Goal: Find specific page/section: Find specific page/section

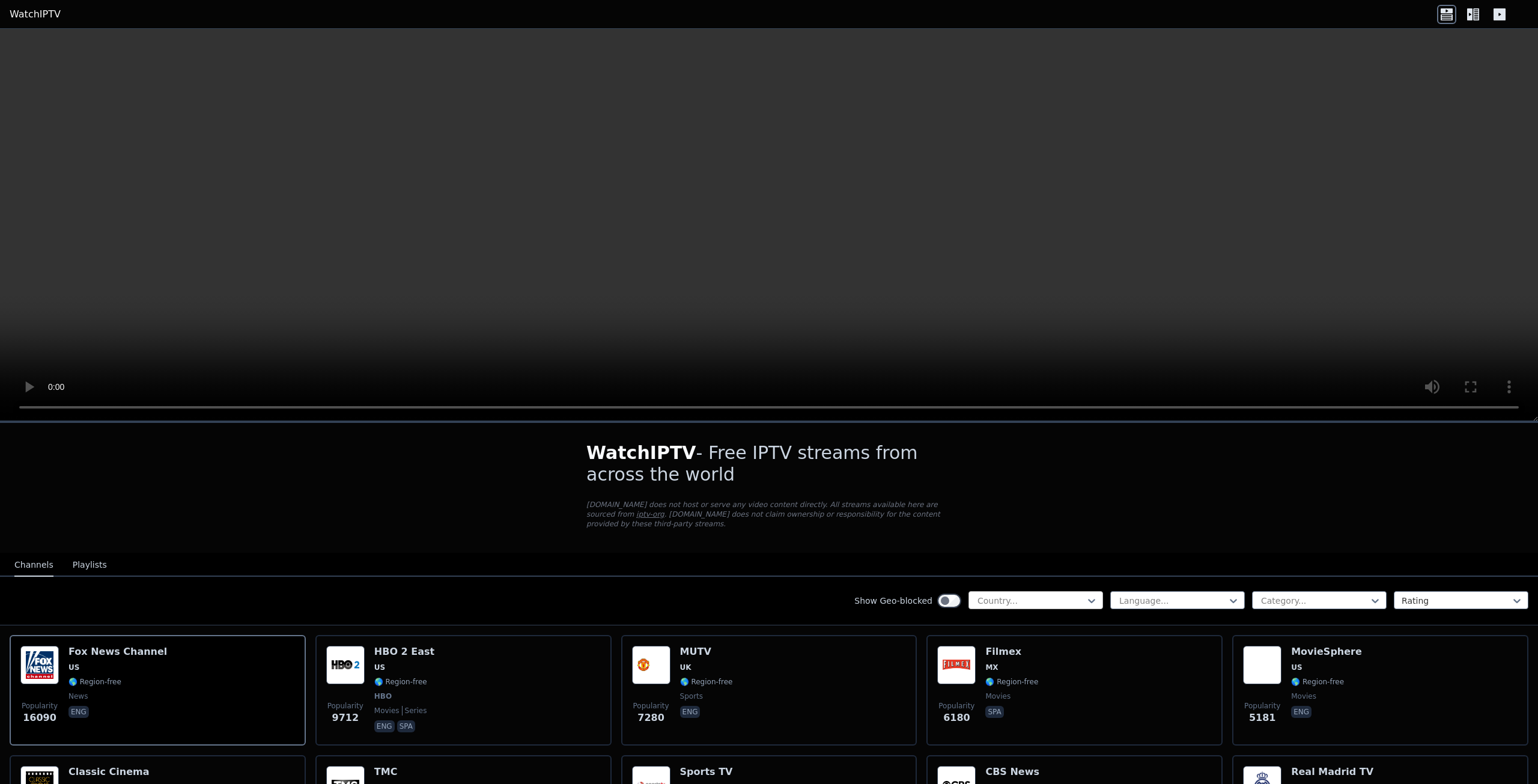
click at [1009, 594] on div at bounding box center [1030, 600] width 110 height 12
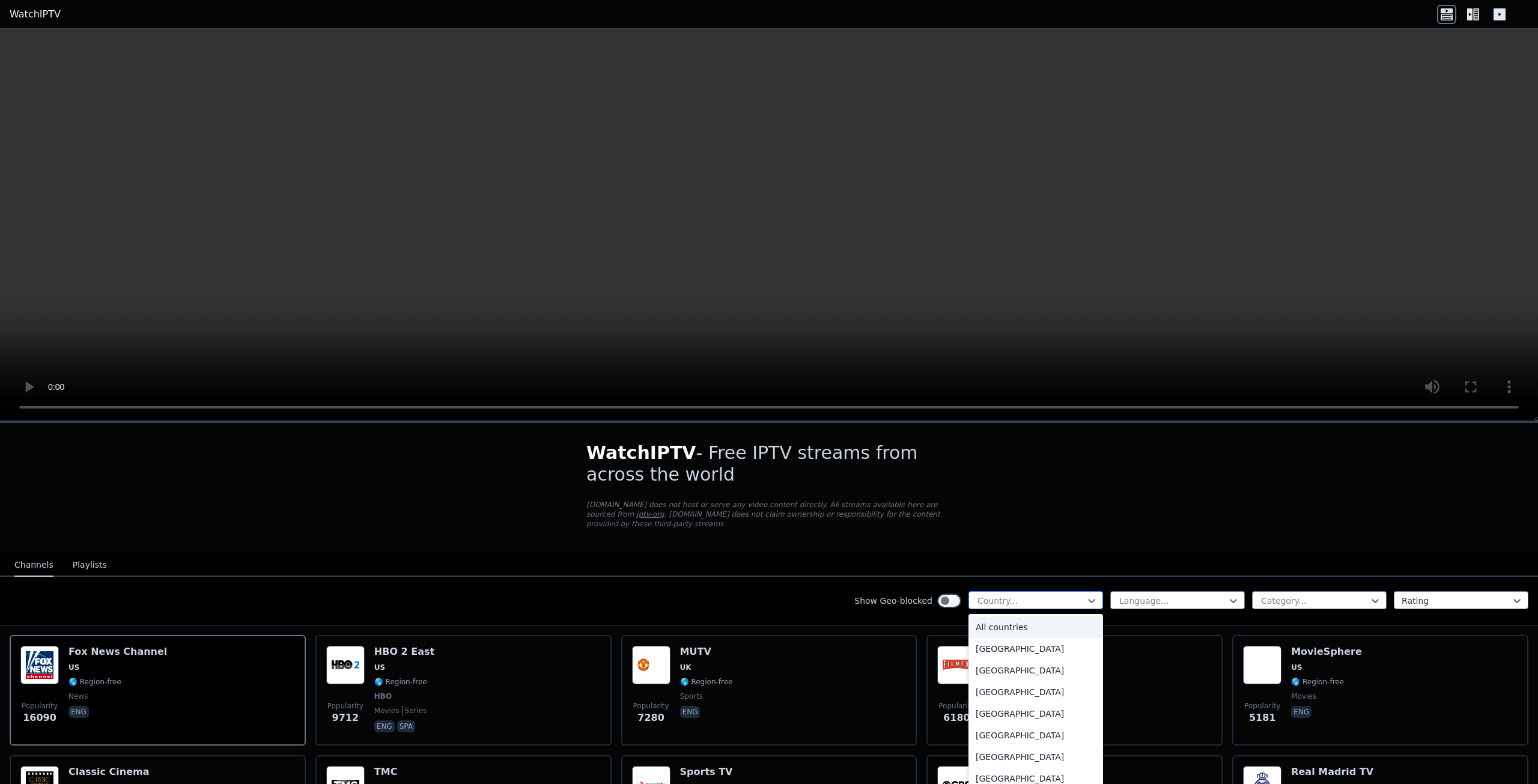
click at [1008, 594] on div at bounding box center [1030, 600] width 110 height 12
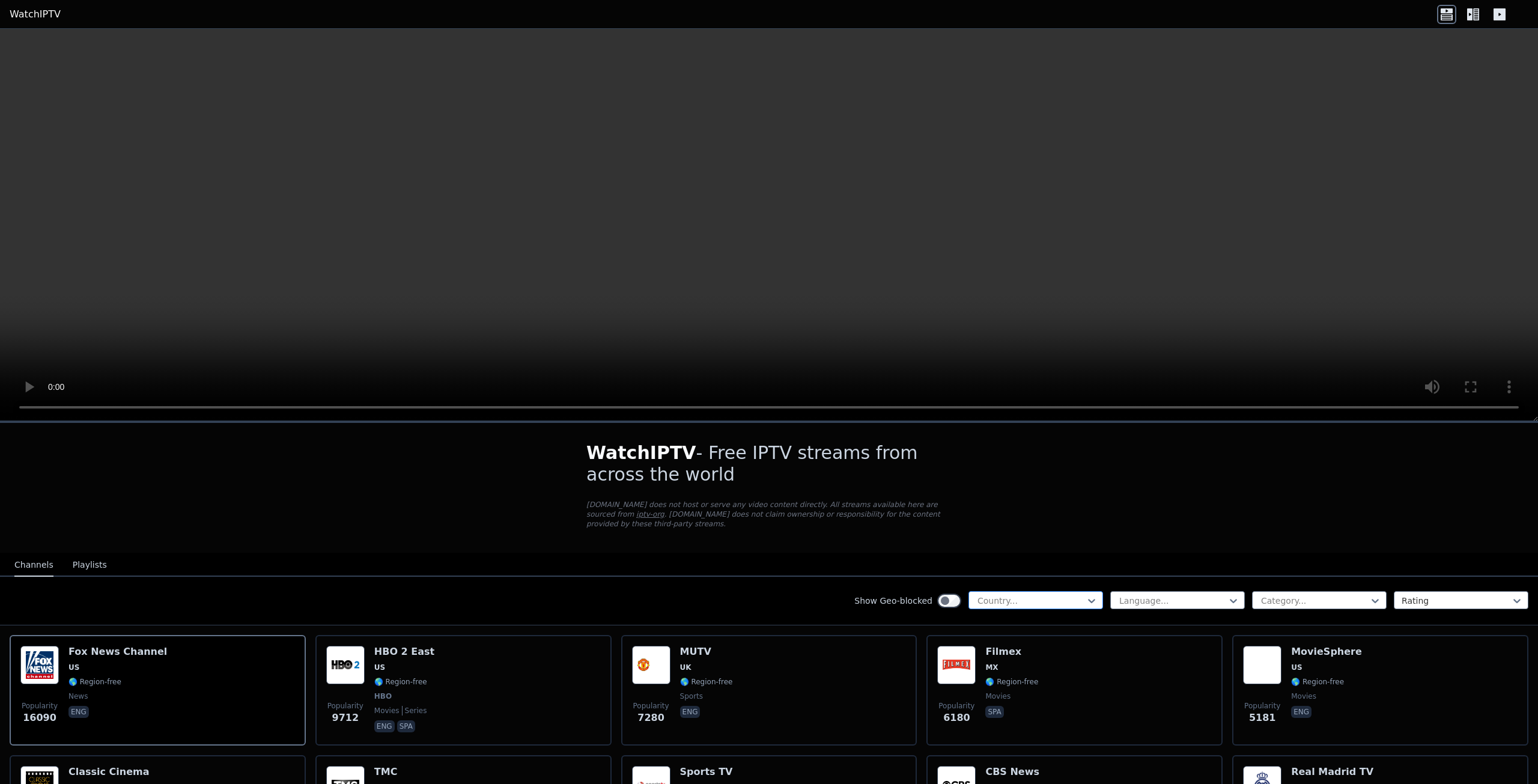
click at [1055, 594] on div at bounding box center [1030, 600] width 110 height 12
type input "****"
click at [1034, 616] on div "[GEOGRAPHIC_DATA]" at bounding box center [1035, 627] width 135 height 22
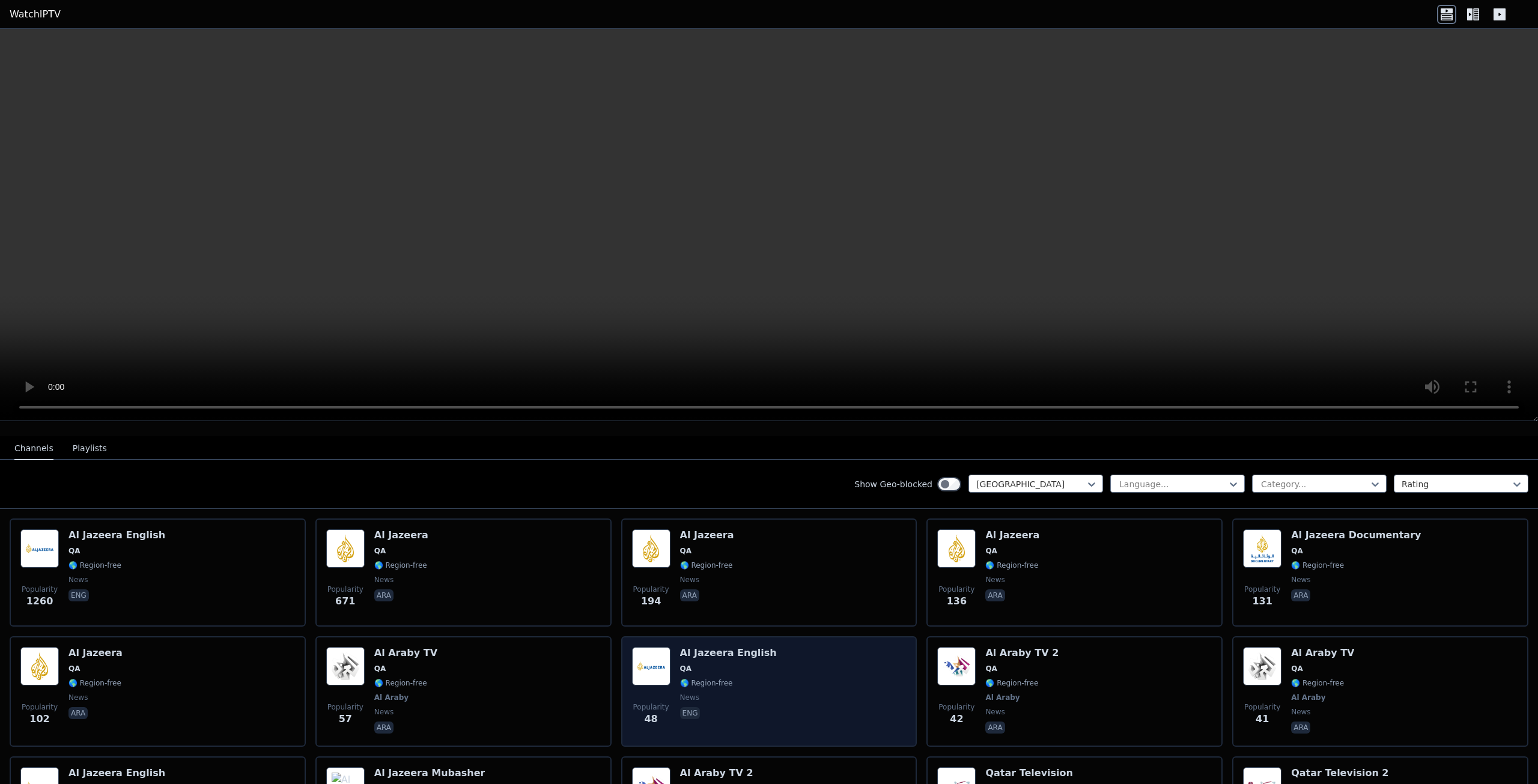
scroll to position [57, 0]
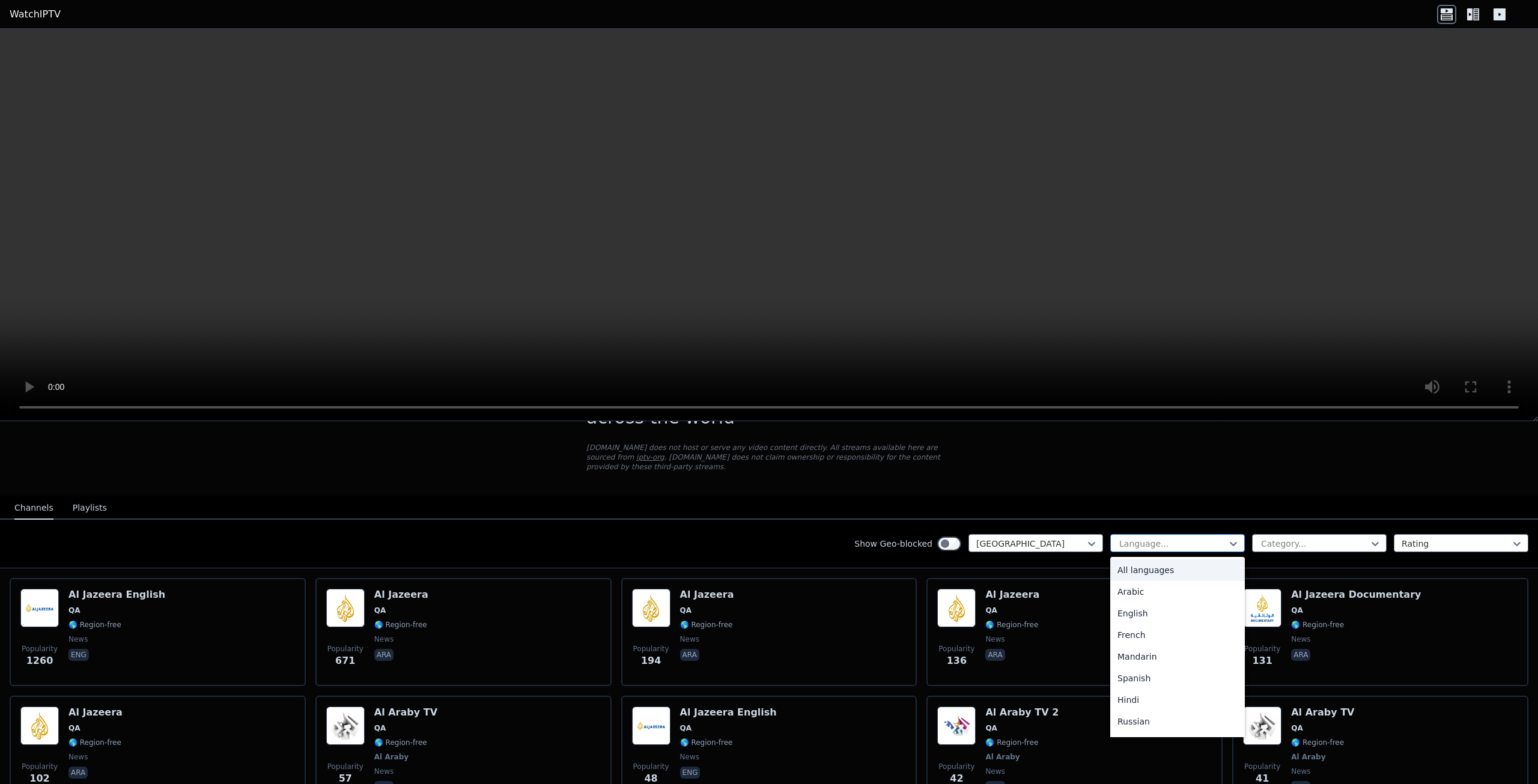
click at [1175, 538] on div at bounding box center [1173, 544] width 110 height 12
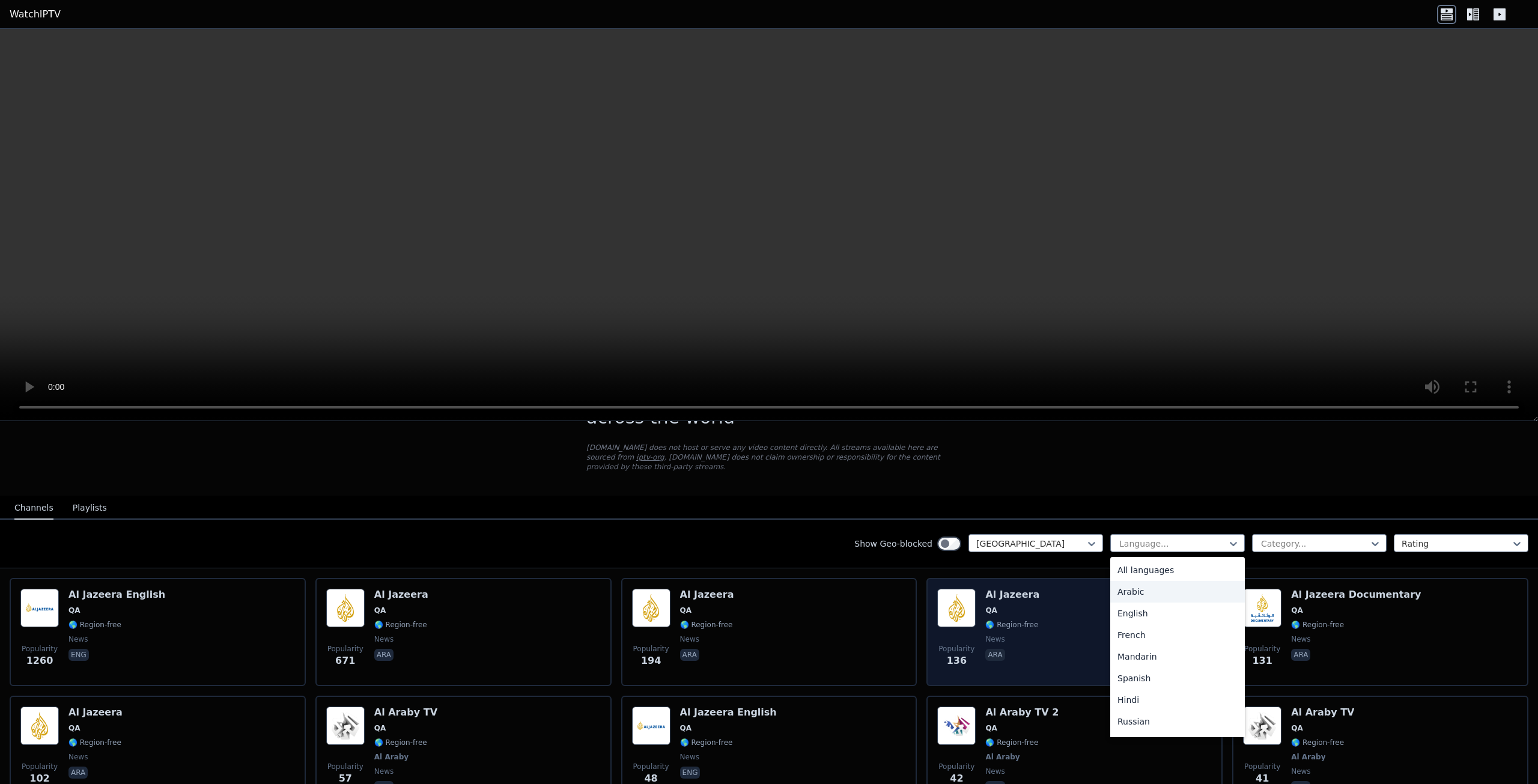
click at [1148, 585] on div "Arabic" at bounding box center [1177, 591] width 135 height 22
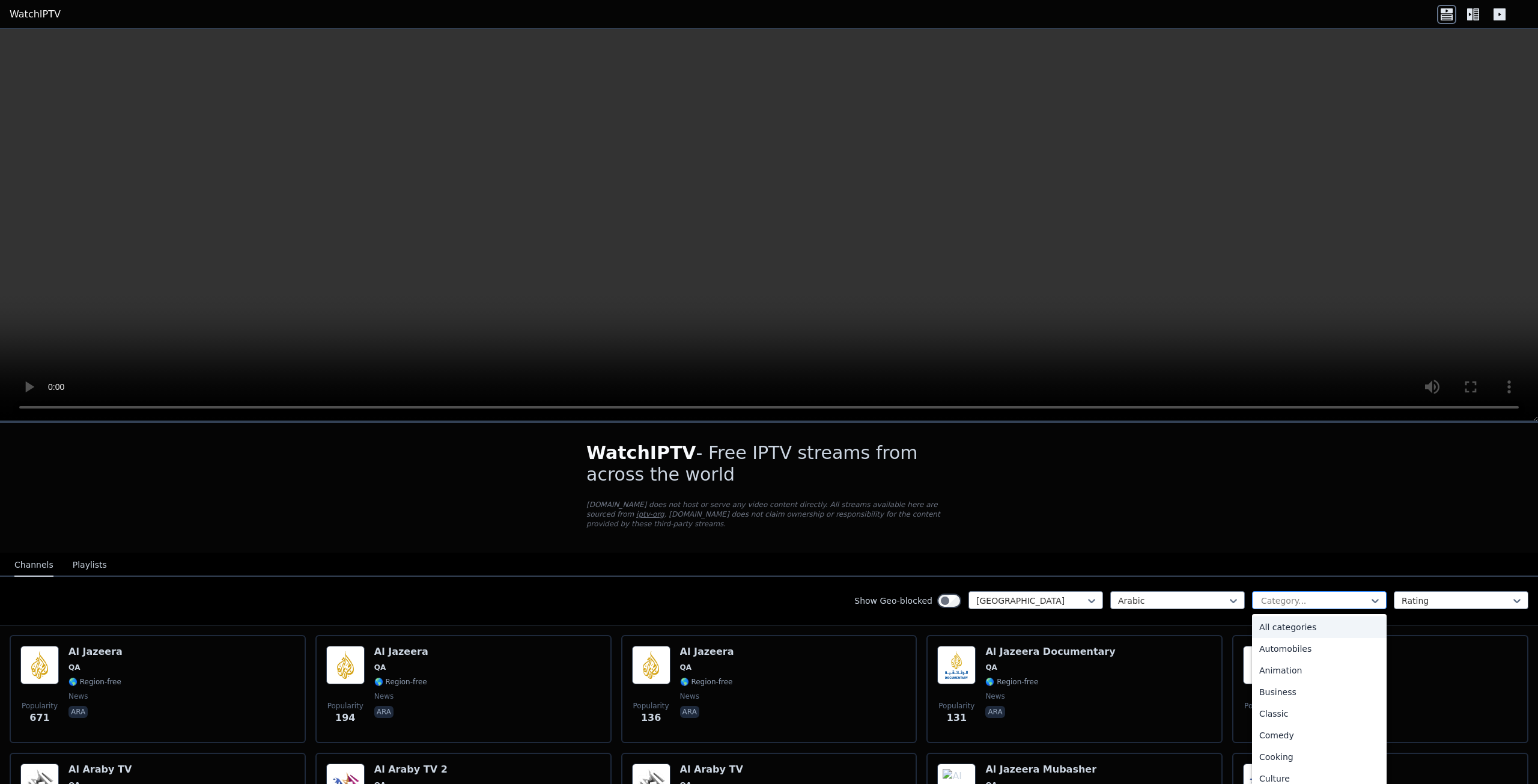
click at [1311, 596] on div "Category..." at bounding box center [1319, 600] width 135 height 18
click at [73, 555] on button "Playlists" at bounding box center [90, 566] width 34 height 23
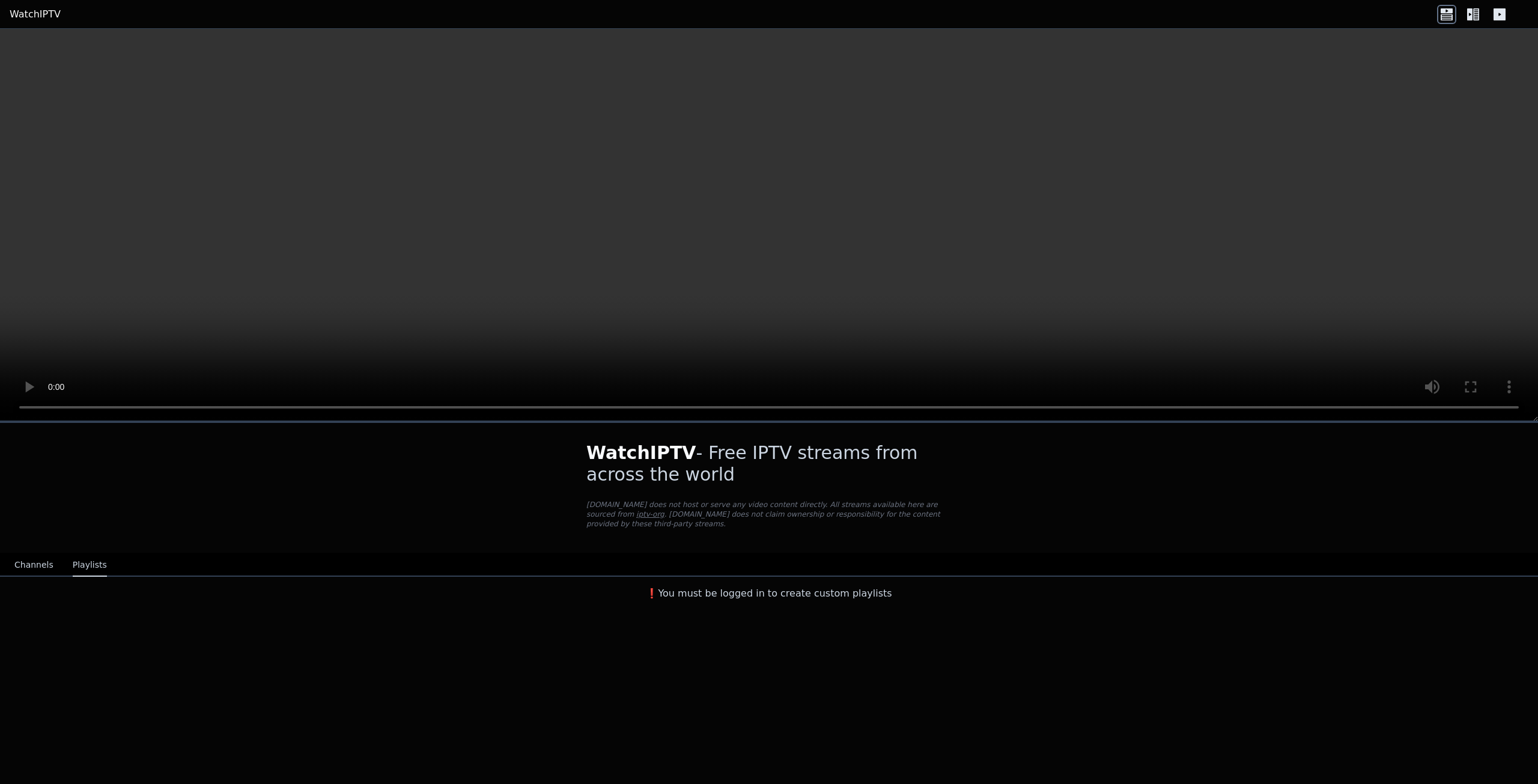
drag, startPoint x: 30, startPoint y: 562, endPoint x: 0, endPoint y: 556, distance: 30.6
click at [25, 562] on button "Channels" at bounding box center [33, 566] width 39 height 23
